Goal: Task Accomplishment & Management: Manage account settings

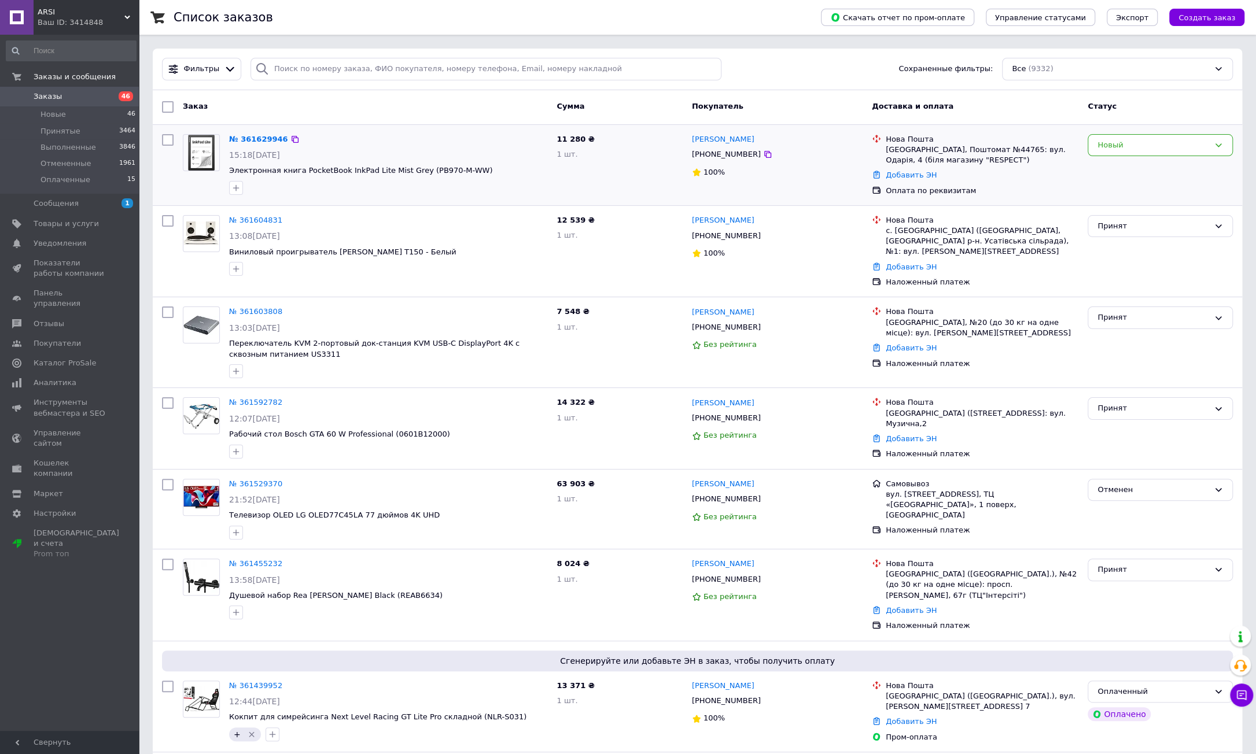
click at [647, 179] on div "11 280 ₴ 1 шт." at bounding box center [619, 165] width 135 height 71
click at [264, 137] on link "№ 361629946" at bounding box center [258, 139] width 59 height 9
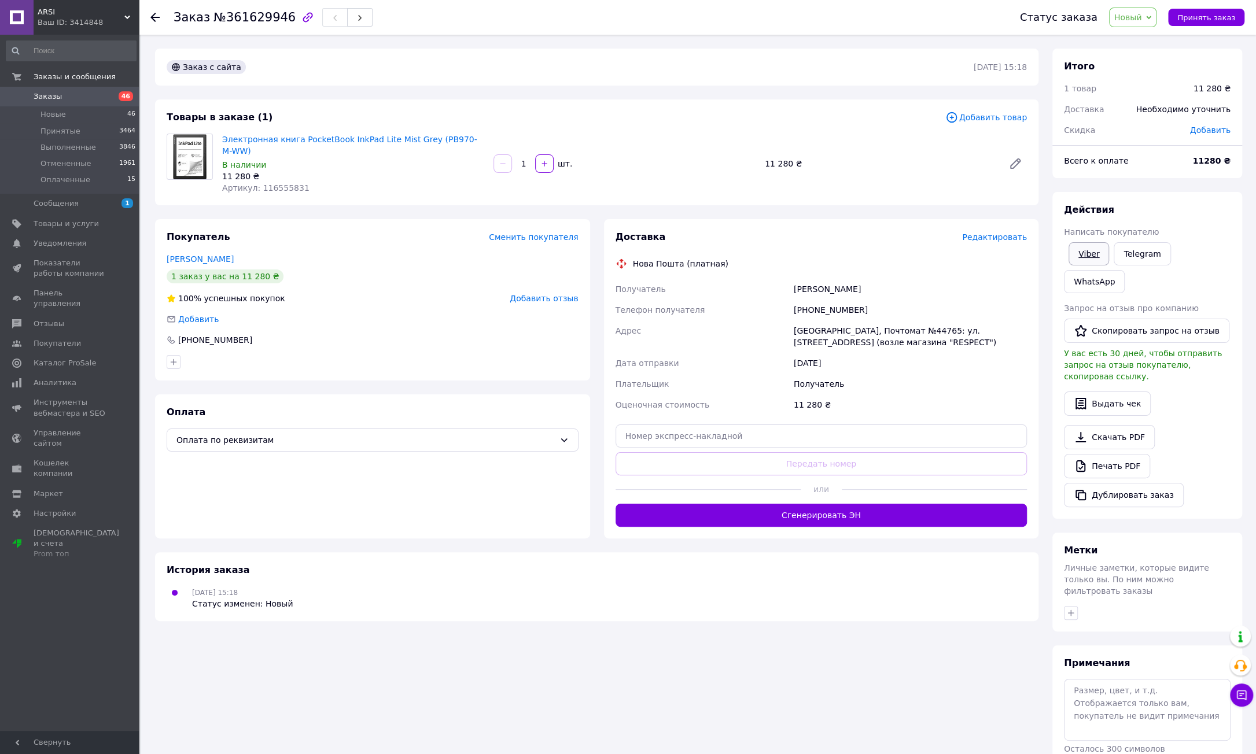
click at [1090, 256] on link "Viber" at bounding box center [1088, 253] width 40 height 23
copy div "Электронная книга PocketBook InkPad Lite Mist Grey (PB970-M-WW) В наличии 11 28…"
drag, startPoint x: 218, startPoint y: 136, endPoint x: 329, endPoint y: 175, distance: 117.6
click at [328, 175] on div "Электронная книга PocketBook InkPad Lite Mist Grey (PB970-M-WW) В наличии 11 28…" at bounding box center [352, 163] width 271 height 65
click at [462, 63] on div "Заказ с сайта" at bounding box center [568, 67] width 809 height 19
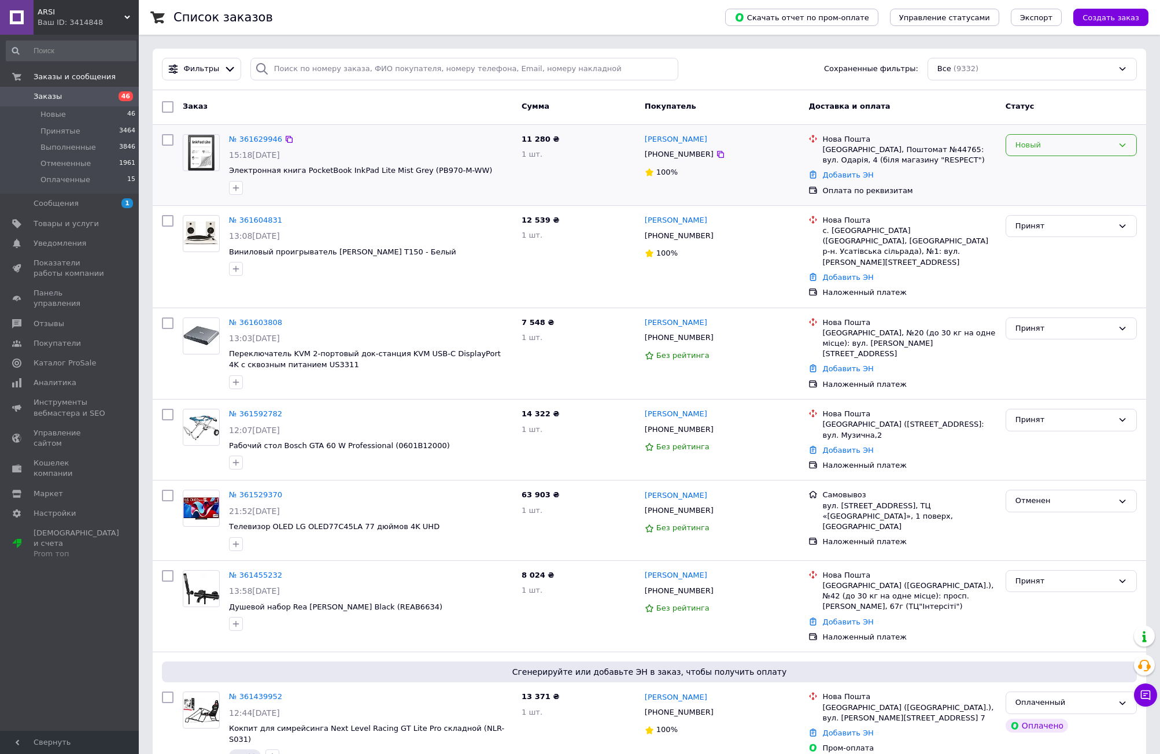
click at [1033, 142] on div "Новый" at bounding box center [1065, 145] width 98 height 12
click at [1028, 165] on li "Принят" at bounding box center [1071, 168] width 130 height 21
click at [686, 63] on div "Фильтры Сохраненные фильтры: Все (9332)" at bounding box center [649, 69] width 984 height 23
